Goal: Task Accomplishment & Management: Use online tool/utility

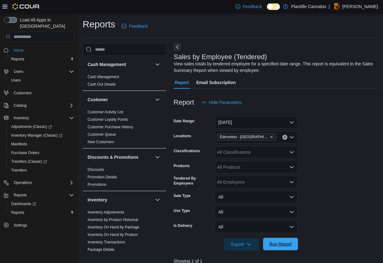
scroll to position [112, 0]
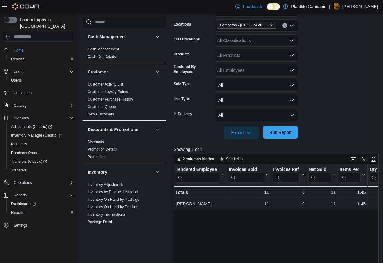
click at [280, 130] on span "Run Report" at bounding box center [281, 132] width 22 height 6
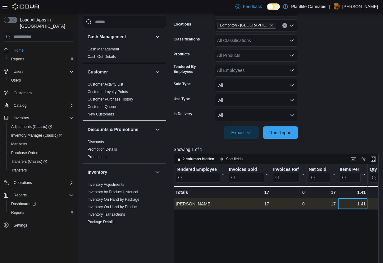
click at [348, 206] on div "1.41" at bounding box center [353, 203] width 26 height 7
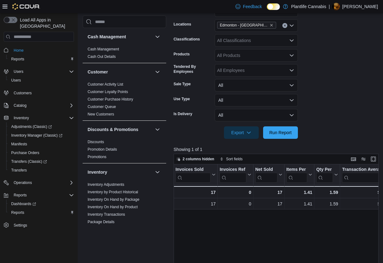
scroll to position [0, 0]
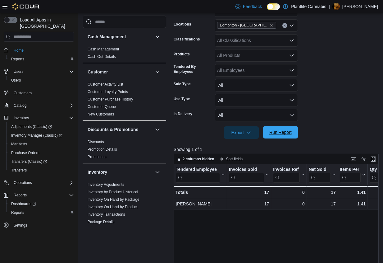
click at [285, 133] on span "Run Report" at bounding box center [281, 132] width 22 height 6
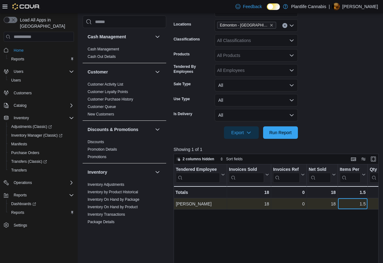
click at [359, 207] on div "1.5" at bounding box center [353, 203] width 26 height 7
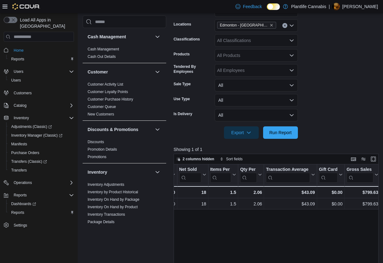
scroll to position [0, 161]
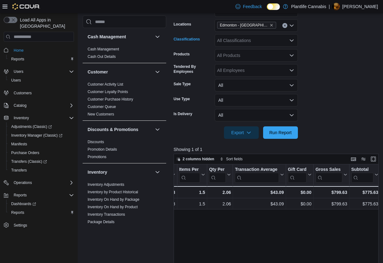
click at [261, 44] on div "All Classifications" at bounding box center [256, 40] width 83 height 12
type input "***"
click at [269, 52] on div "Accessory Group" at bounding box center [257, 51] width 76 height 6
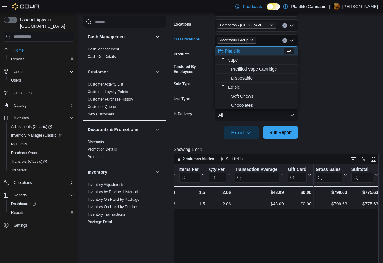
click at [295, 126] on button "Run Report" at bounding box center [280, 132] width 35 height 12
